Goal: Task Accomplishment & Management: Manage account settings

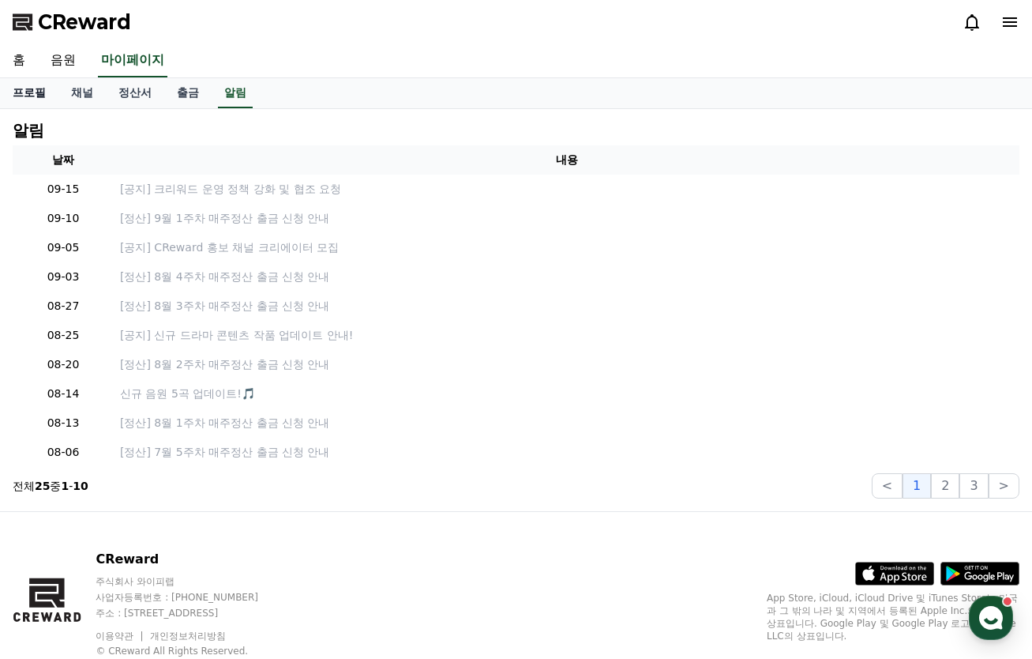
click at [30, 89] on link "프로필" at bounding box center [29, 93] width 58 height 30
select select "**********"
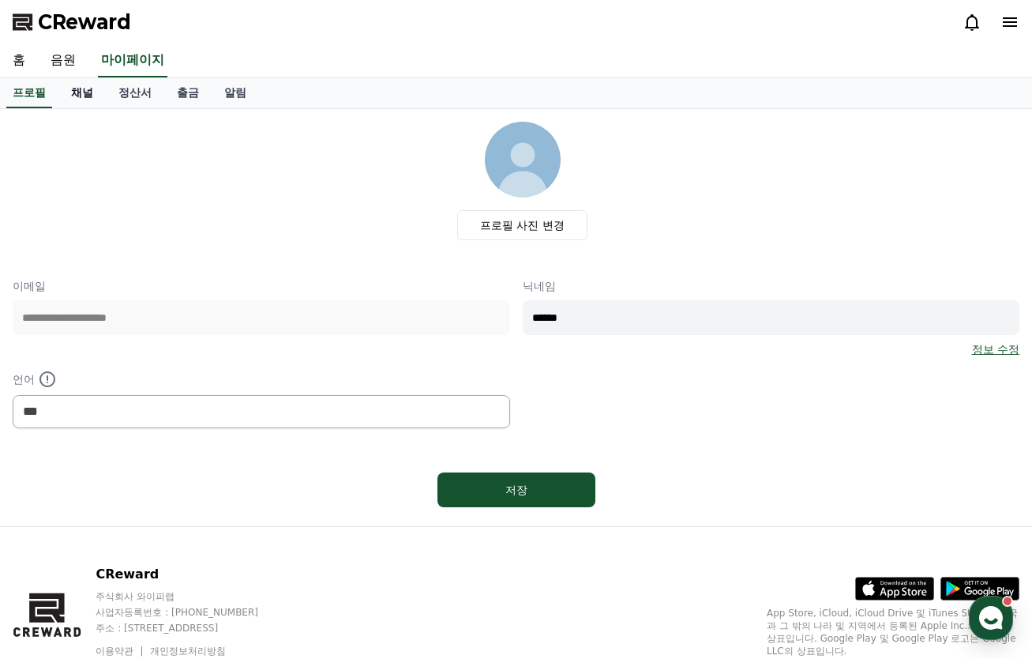
click at [73, 103] on link "채널" at bounding box center [81, 93] width 47 height 30
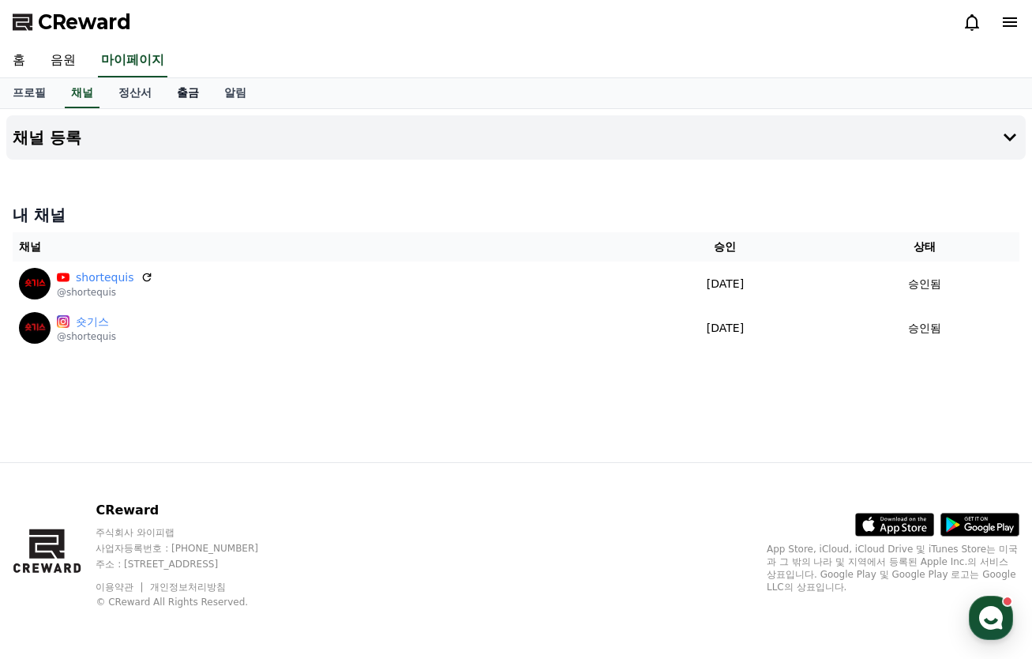
click at [185, 92] on link "출금" at bounding box center [187, 93] width 47 height 30
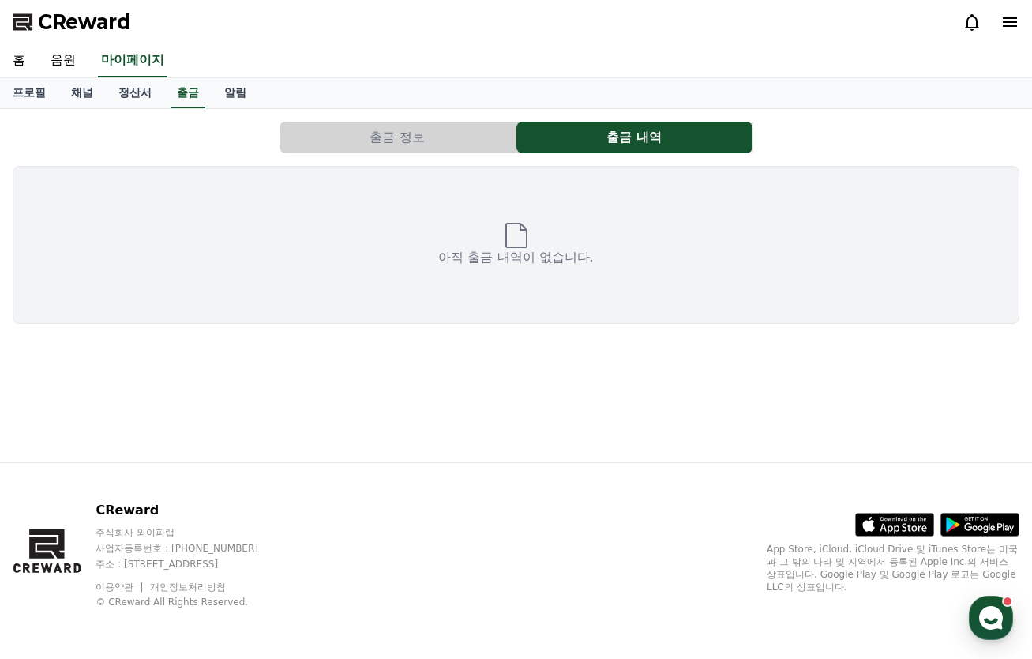
click at [364, 129] on button "출금 정보" at bounding box center [398, 138] width 236 height 32
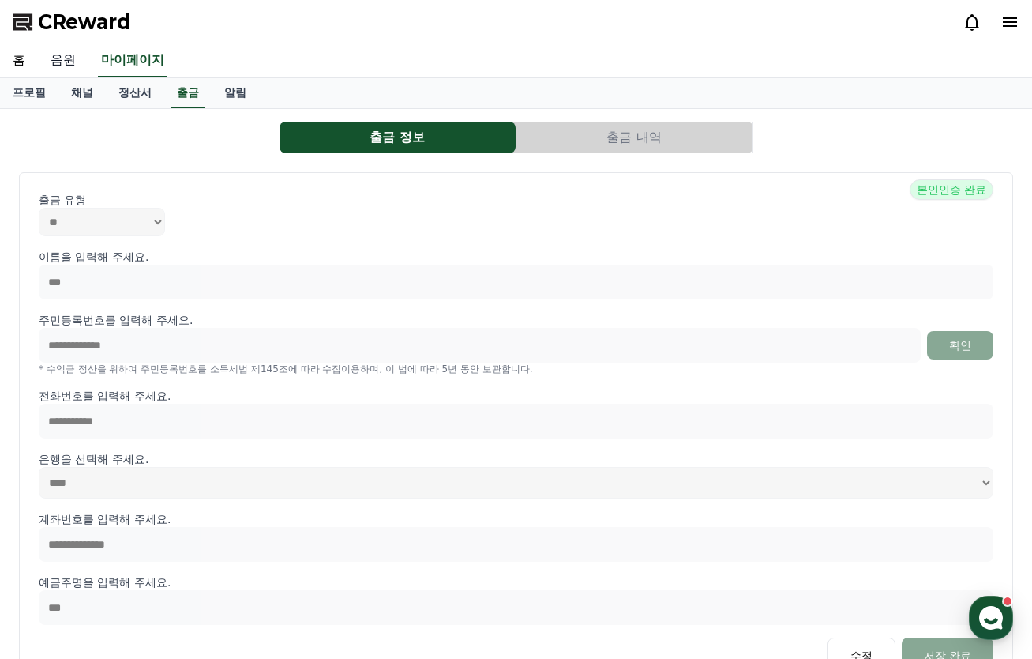
click at [67, 61] on link "음원" at bounding box center [63, 60] width 51 height 33
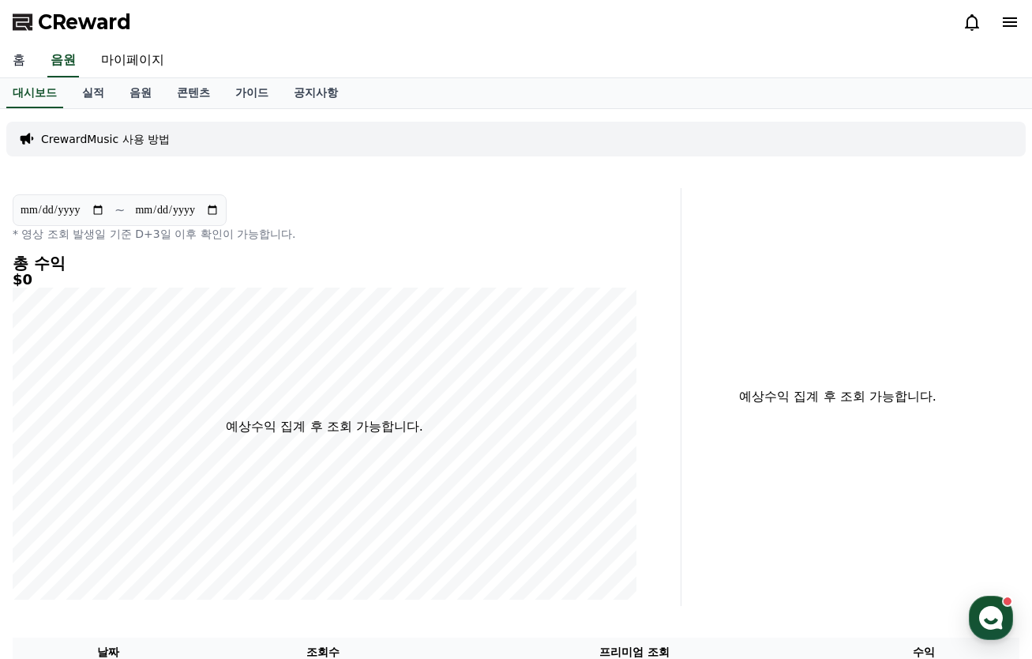
click at [16, 58] on link "홈" at bounding box center [19, 60] width 38 height 33
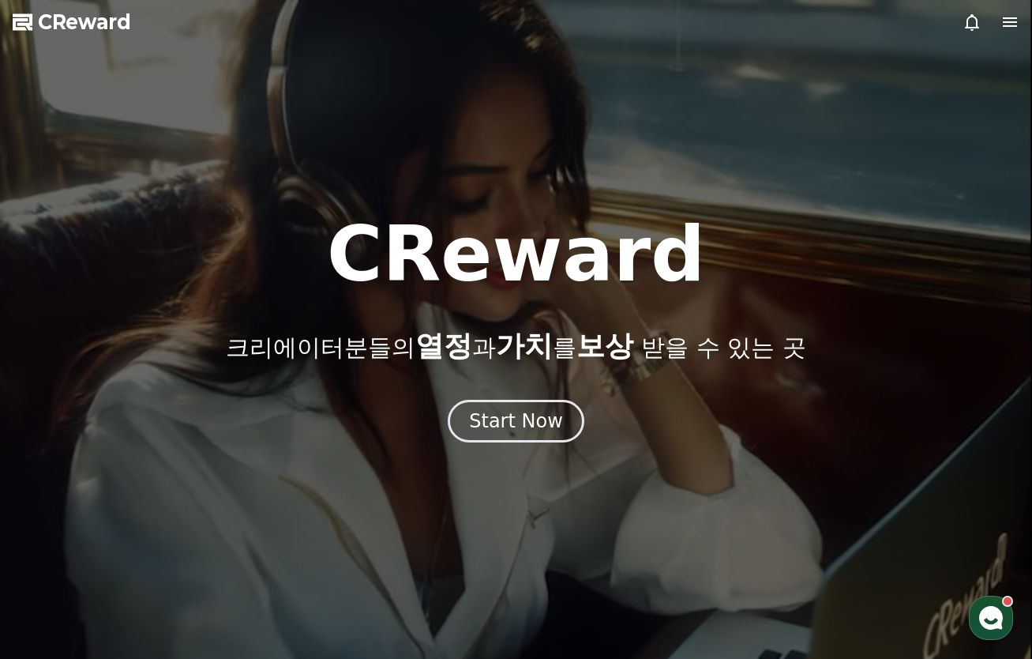
click at [966, 28] on icon at bounding box center [972, 22] width 14 height 17
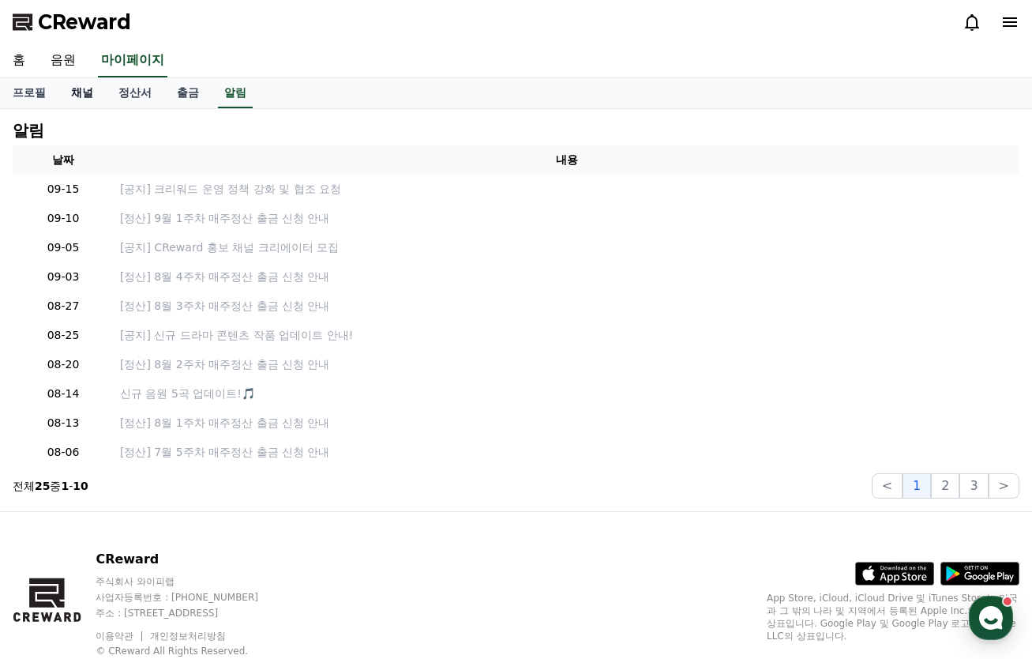
click at [83, 92] on link "채널" at bounding box center [81, 93] width 47 height 30
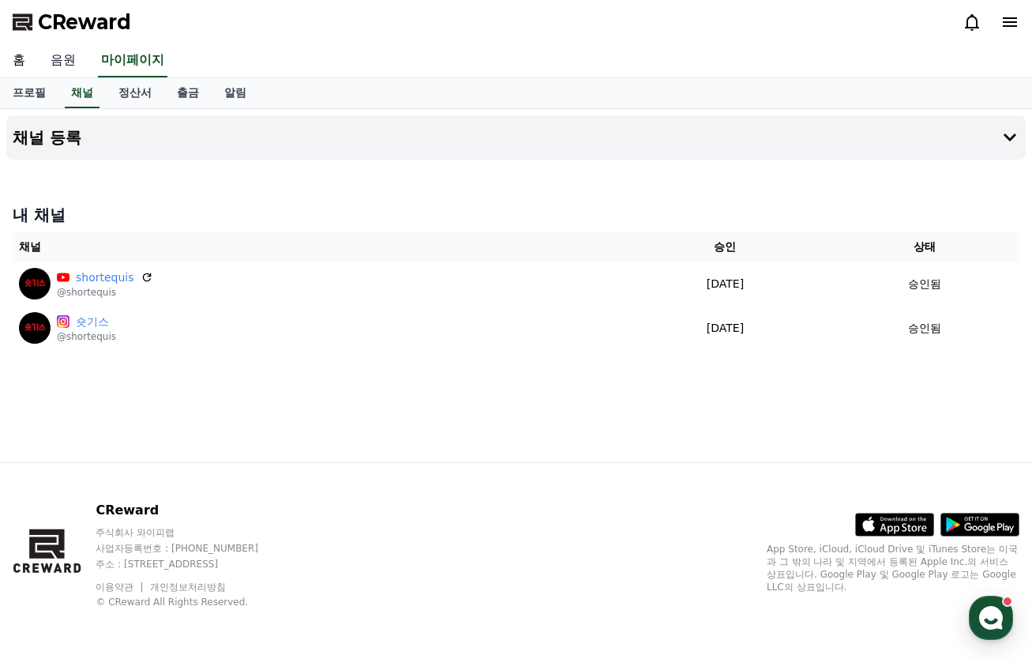
click at [60, 58] on link "음원" at bounding box center [63, 60] width 51 height 33
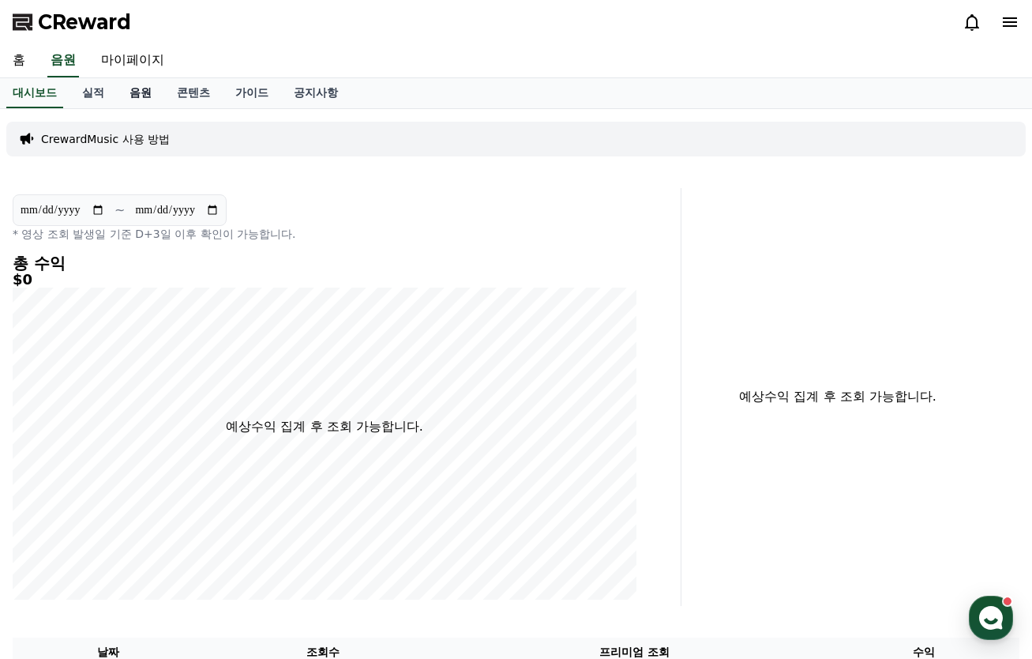
click at [139, 98] on link "음원" at bounding box center [140, 93] width 47 height 30
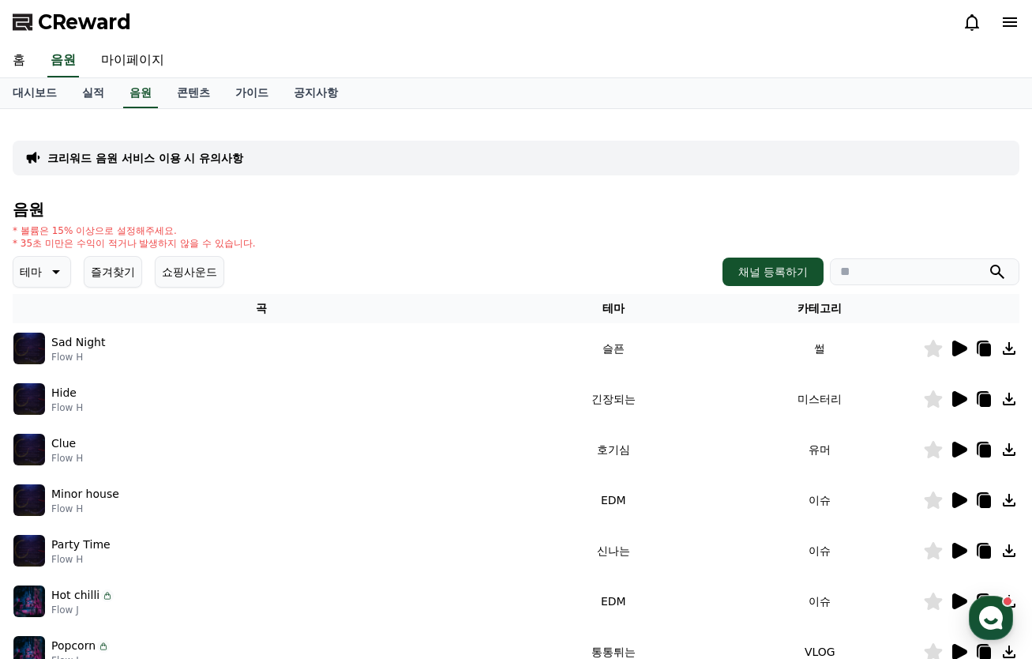
scroll to position [2, 0]
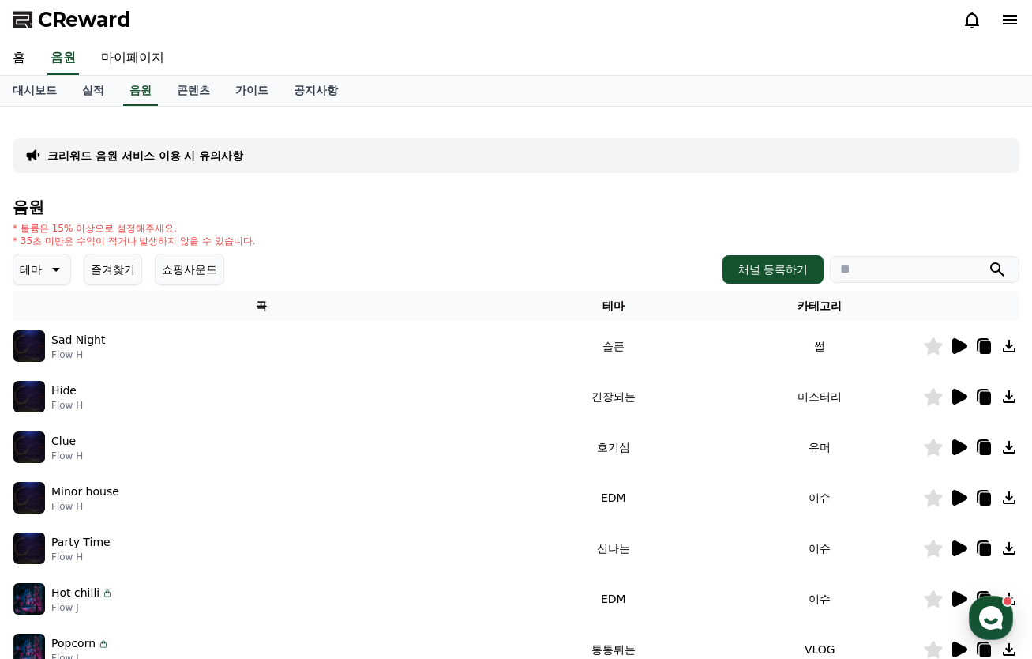
click at [116, 269] on button "즐겨찾기" at bounding box center [113, 269] width 58 height 32
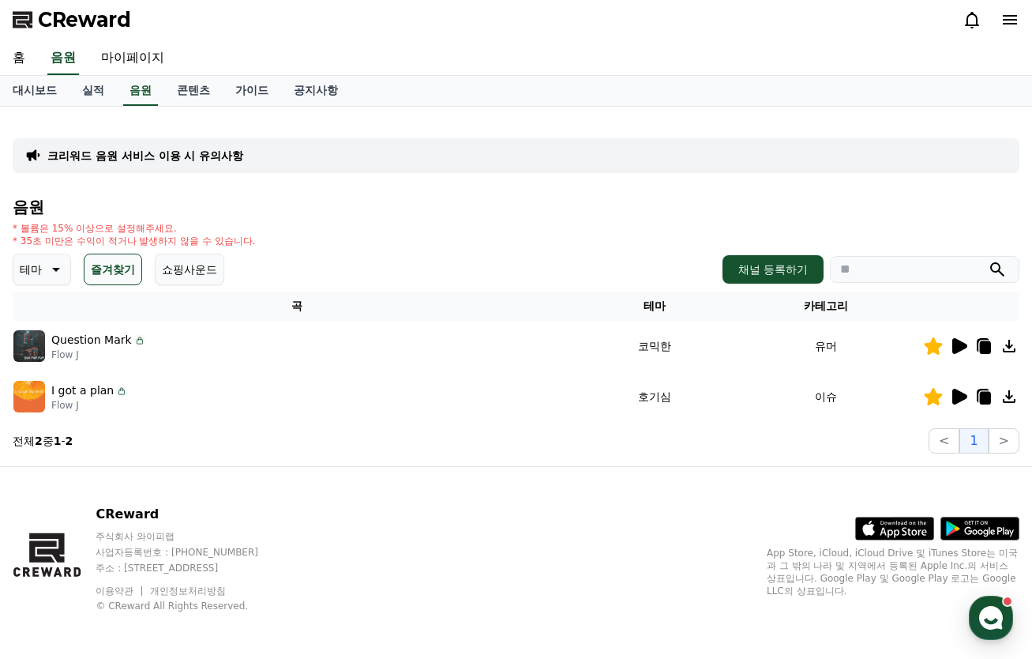
click at [961, 390] on icon at bounding box center [958, 396] width 19 height 19
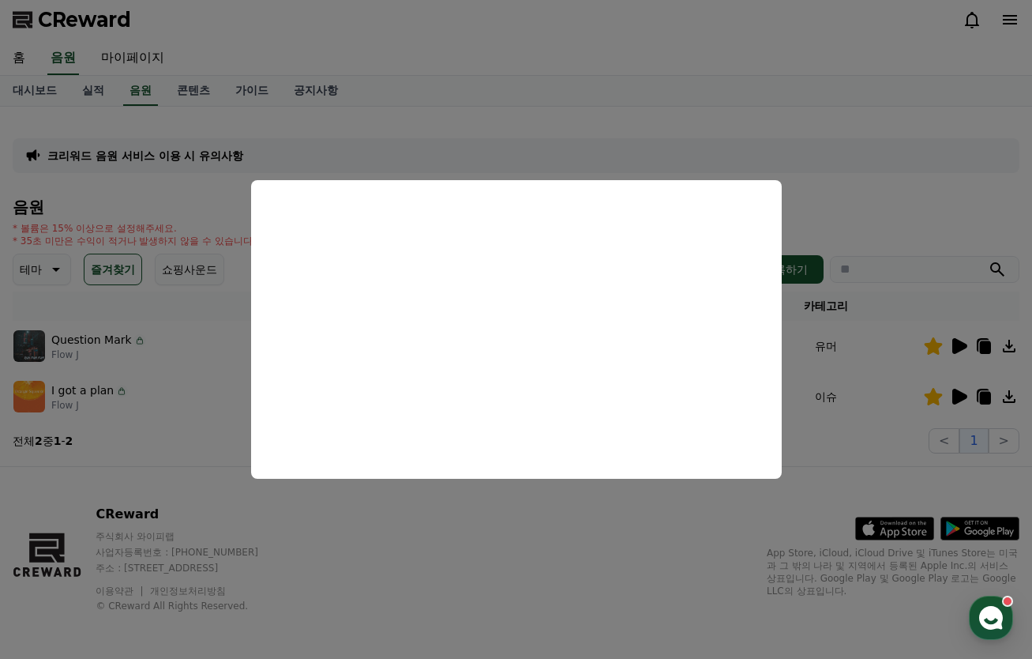
click at [520, 573] on button "close modal" at bounding box center [516, 329] width 1032 height 659
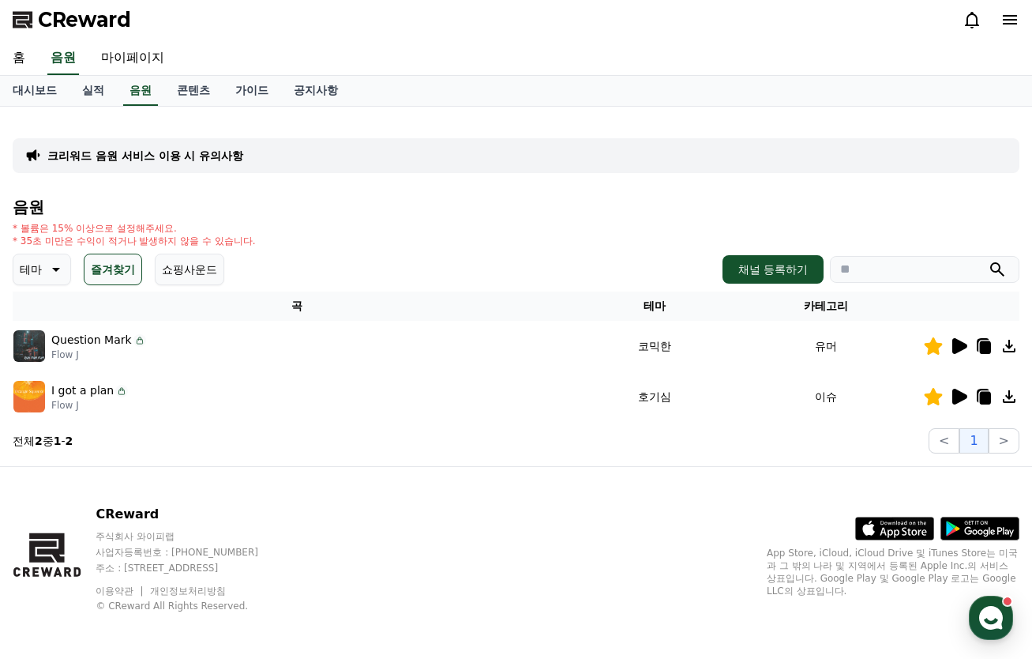
click at [961, 343] on icon at bounding box center [959, 346] width 15 height 16
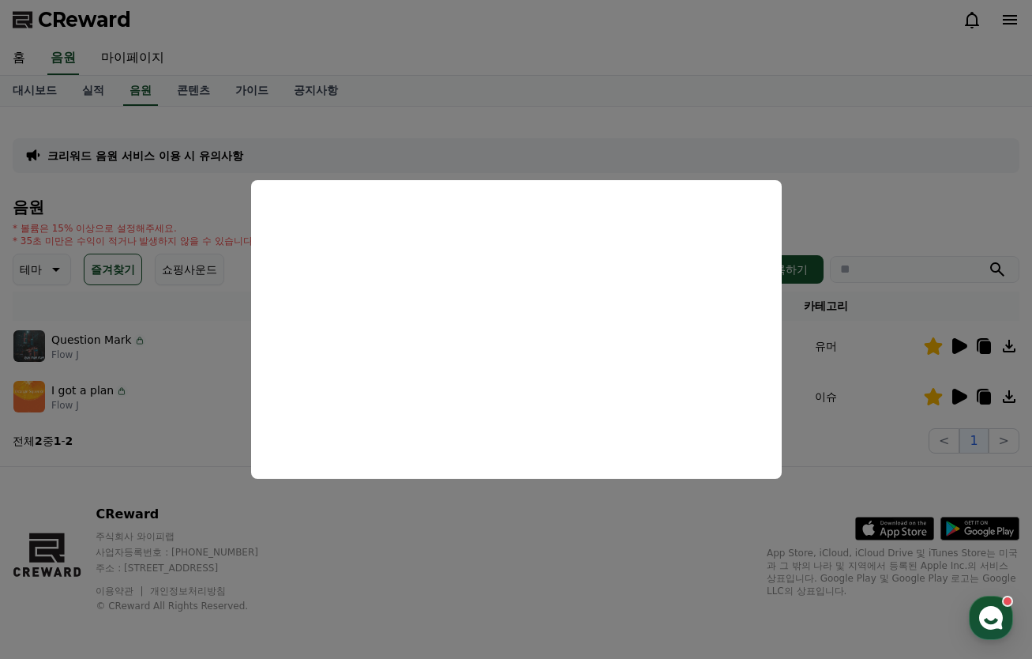
click at [535, 513] on button "close modal" at bounding box center [516, 329] width 1032 height 659
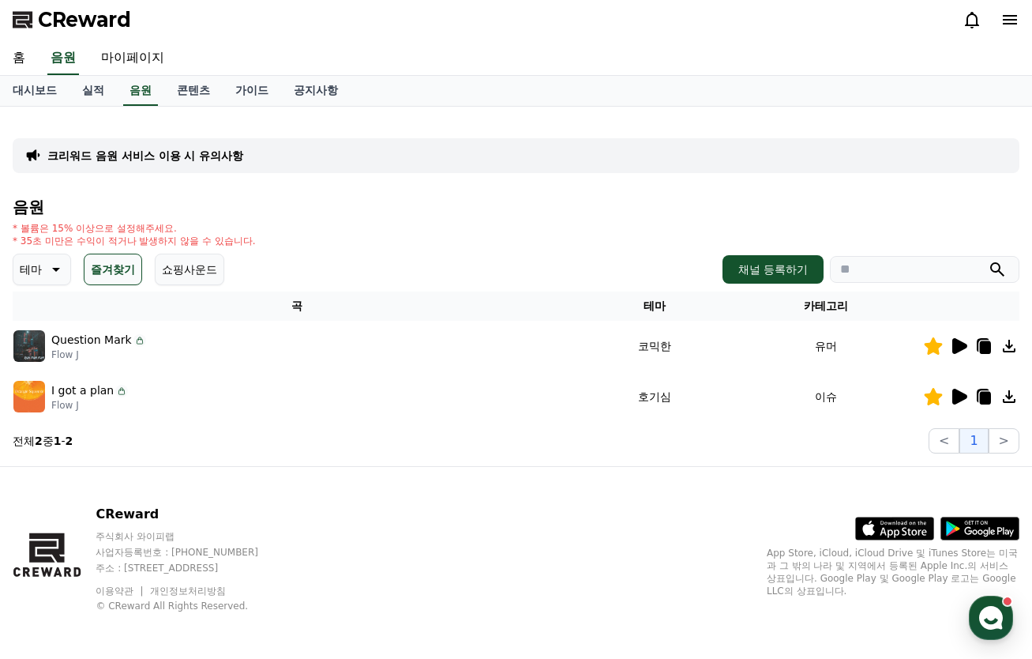
click at [984, 348] on icon at bounding box center [985, 347] width 11 height 13
click at [981, 347] on icon at bounding box center [985, 347] width 11 height 13
click at [925, 402] on icon at bounding box center [933, 396] width 19 height 17
